Goal: Task Accomplishment & Management: Use online tool/utility

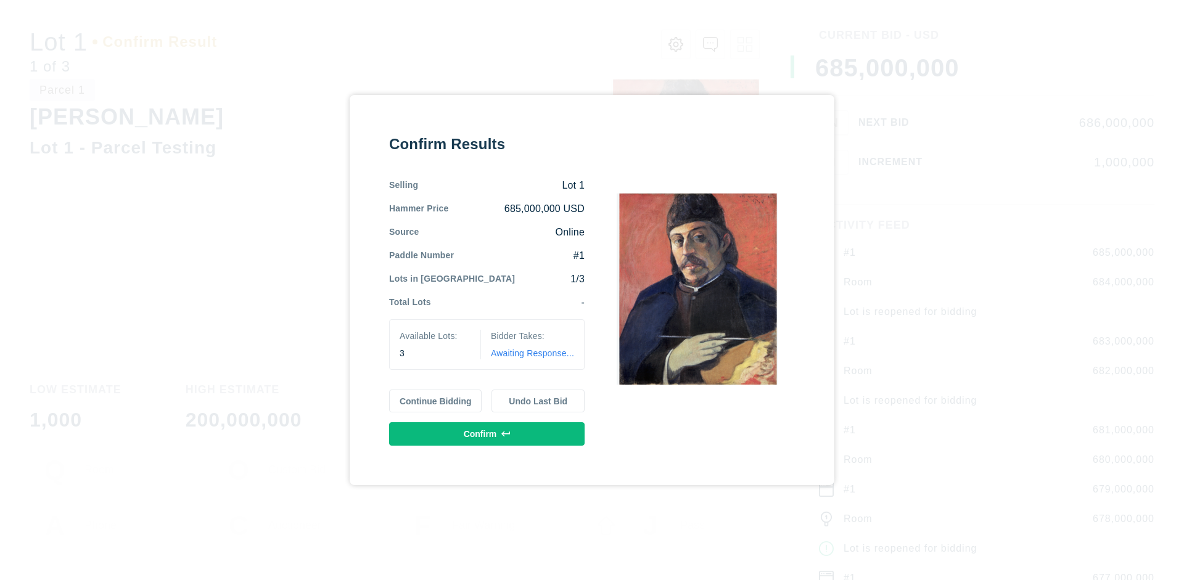
click at [436, 401] on button "Continue Bidding" at bounding box center [435, 401] width 93 height 23
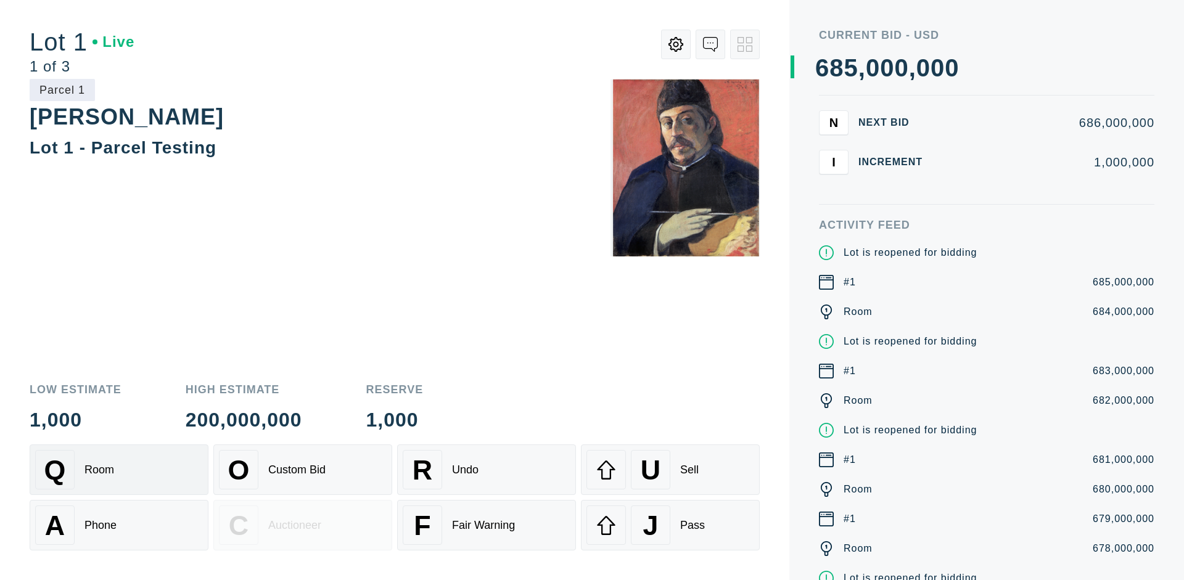
click at [119, 470] on div "Q Room" at bounding box center [119, 469] width 168 height 39
